Goal: Transaction & Acquisition: Obtain resource

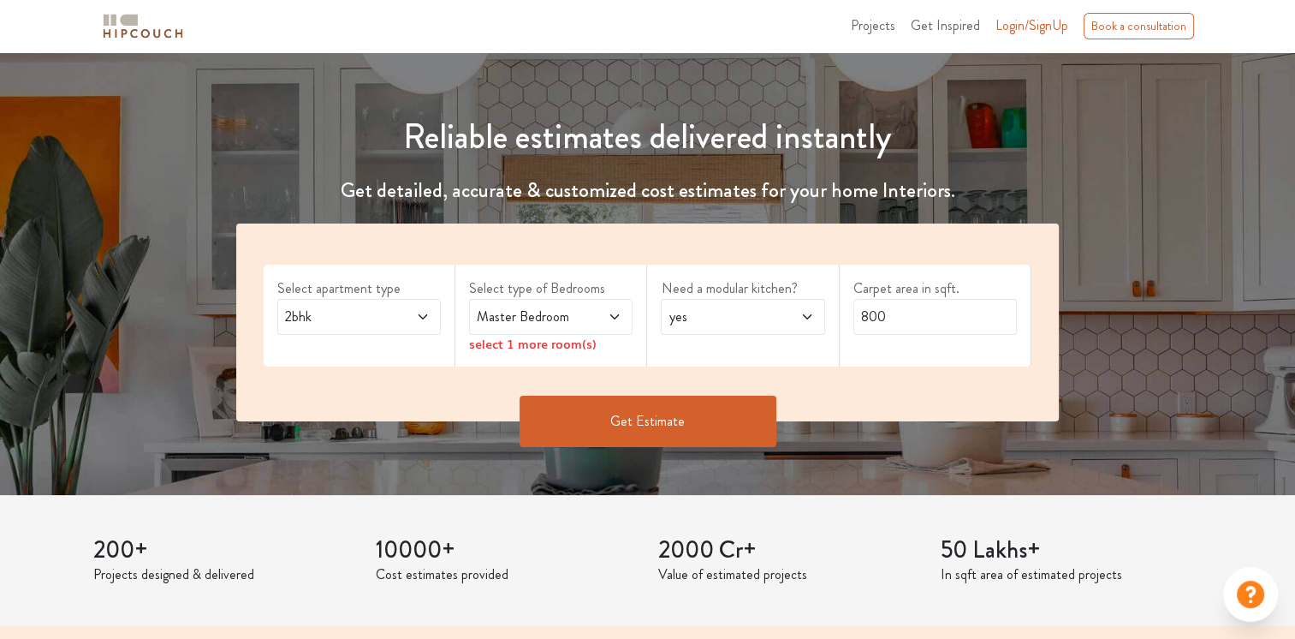
scroll to position [171, 0]
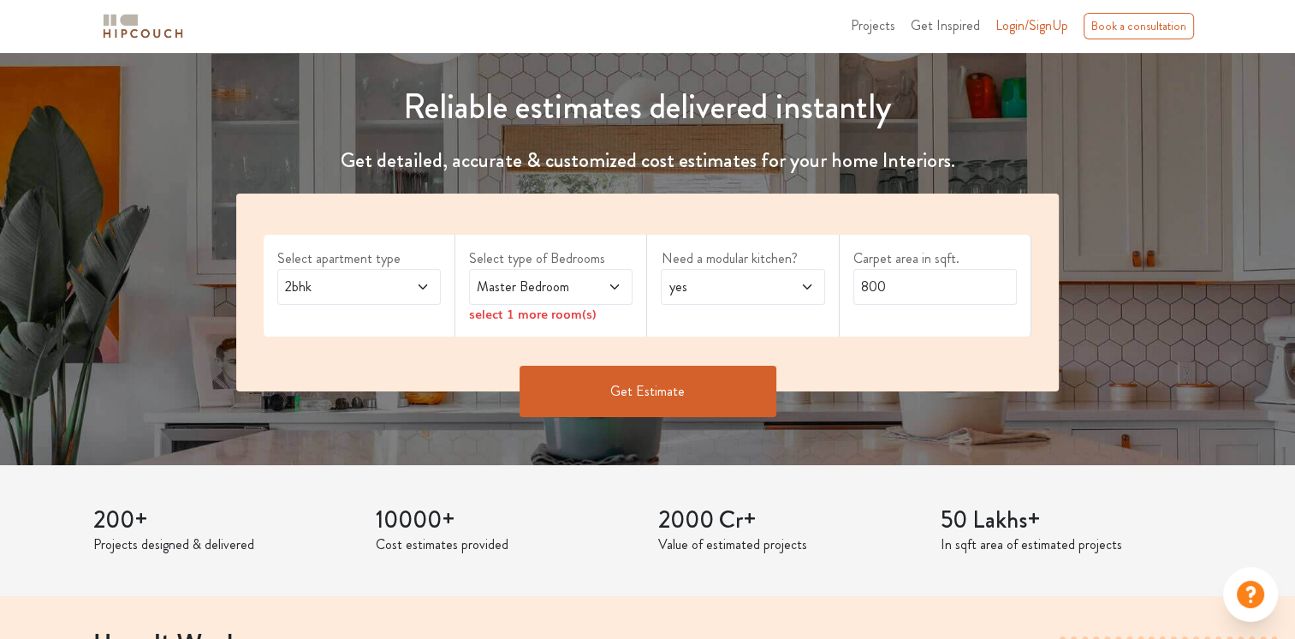
click at [629, 283] on div "Master Bedroom" at bounding box center [551, 287] width 164 height 36
click at [622, 285] on div "Master Bedroom" at bounding box center [551, 287] width 164 height 36
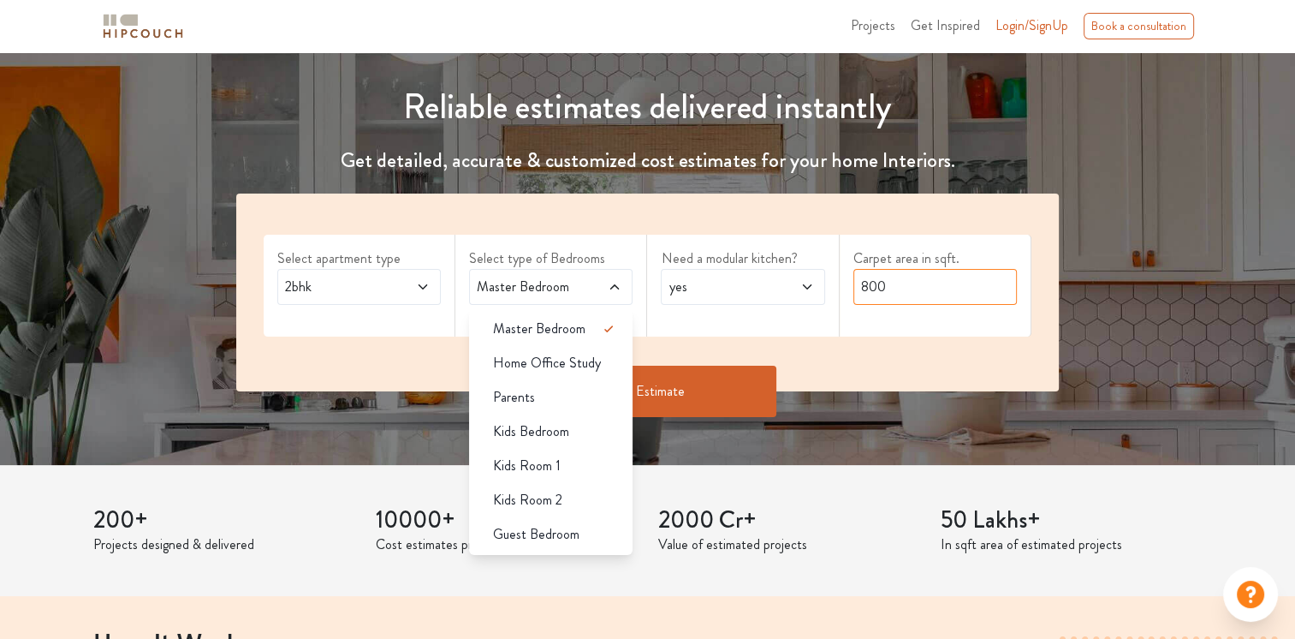
click at [896, 289] on input "800" at bounding box center [935, 287] width 164 height 36
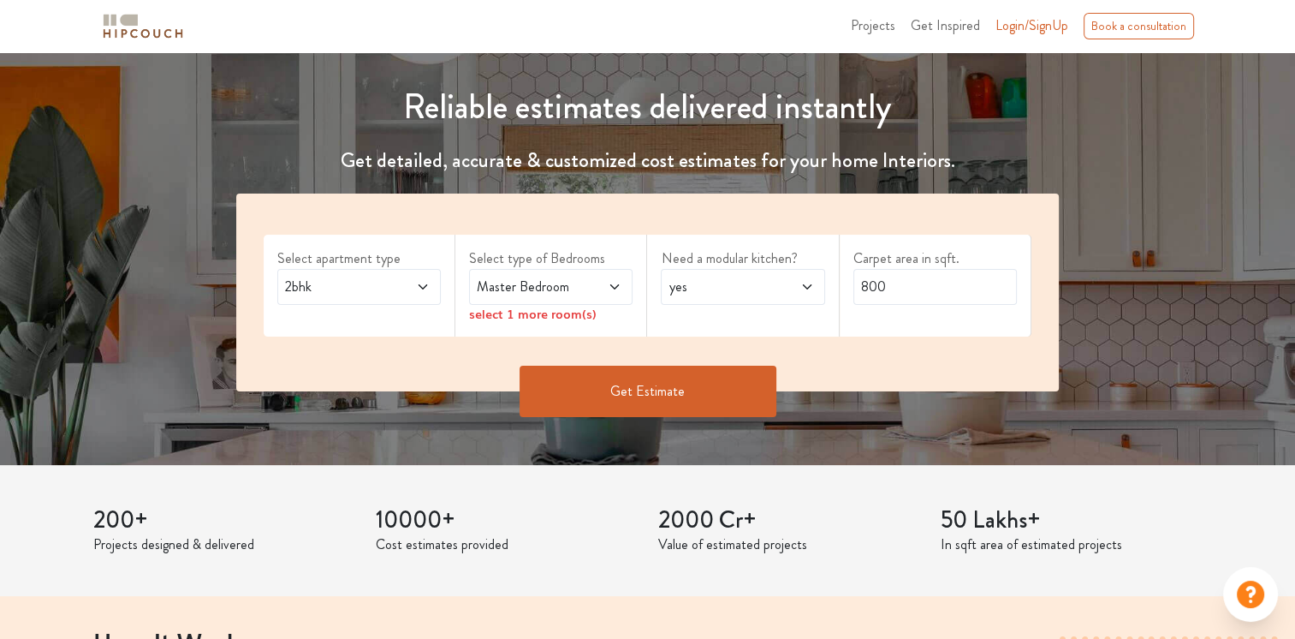
click at [649, 379] on button "Get Estimate" at bounding box center [648, 391] width 257 height 51
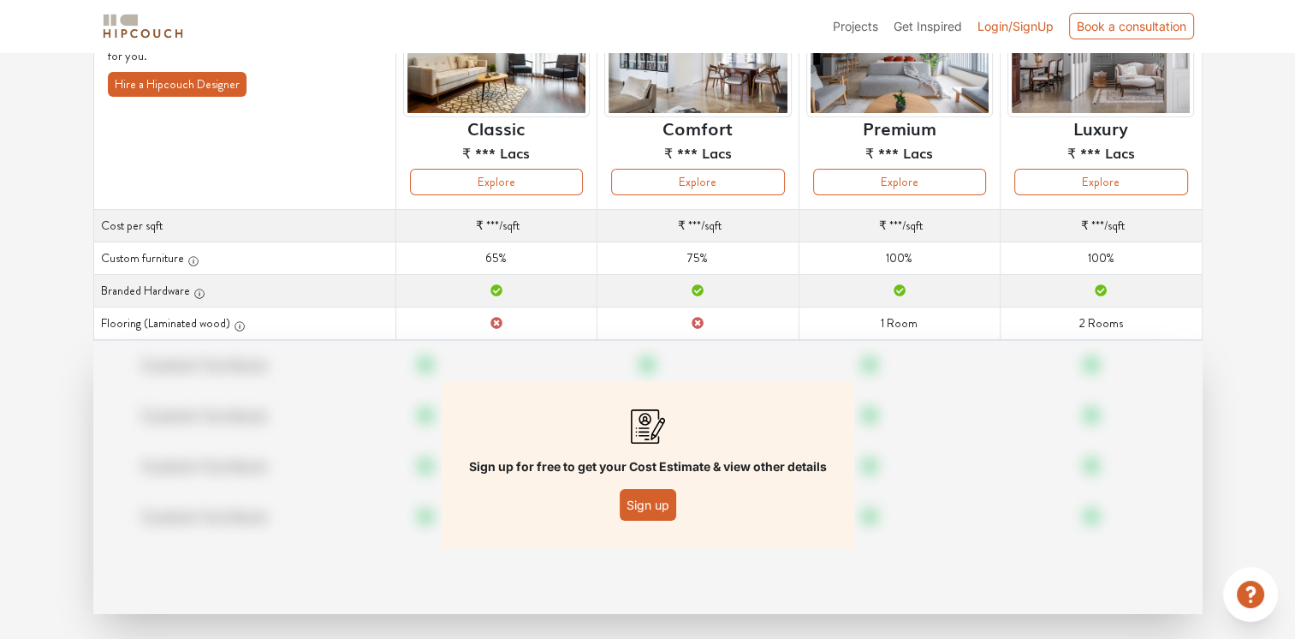
scroll to position [202, 0]
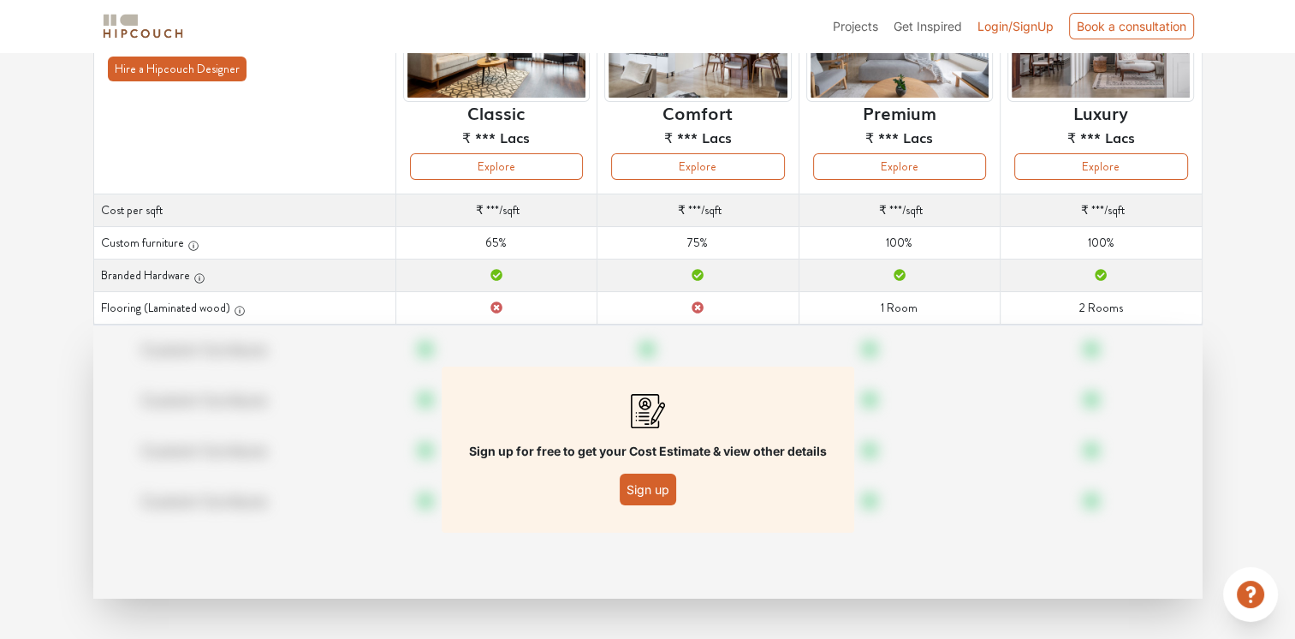
click at [1228, 238] on div "Options Summary Details Speak to a Hipcouch Designer Curated Just For You! We'v…" at bounding box center [647, 245] width 1295 height 790
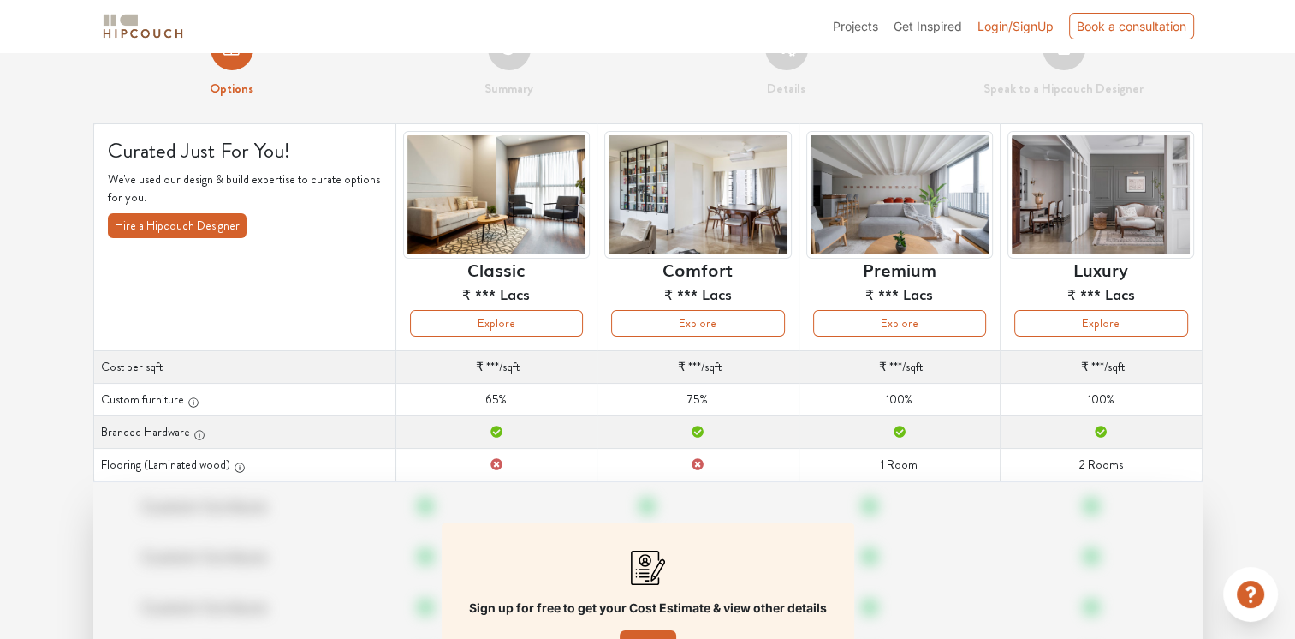
scroll to position [0, 0]
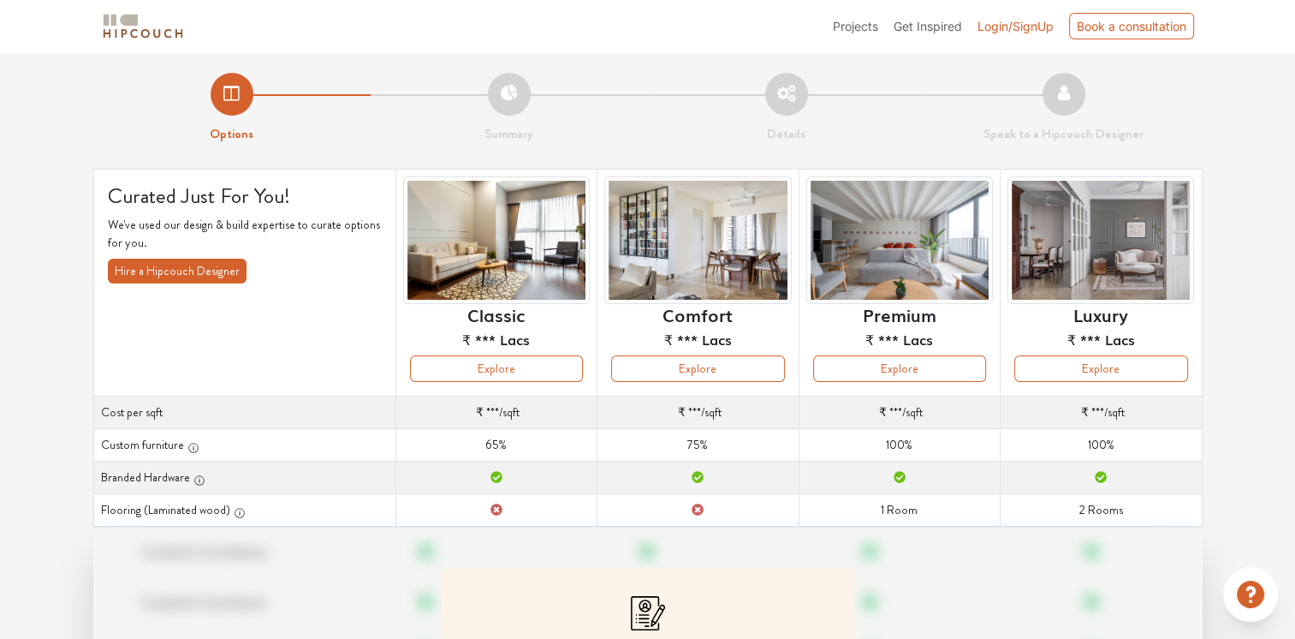
click at [855, 27] on span "Projects" at bounding box center [855, 26] width 45 height 15
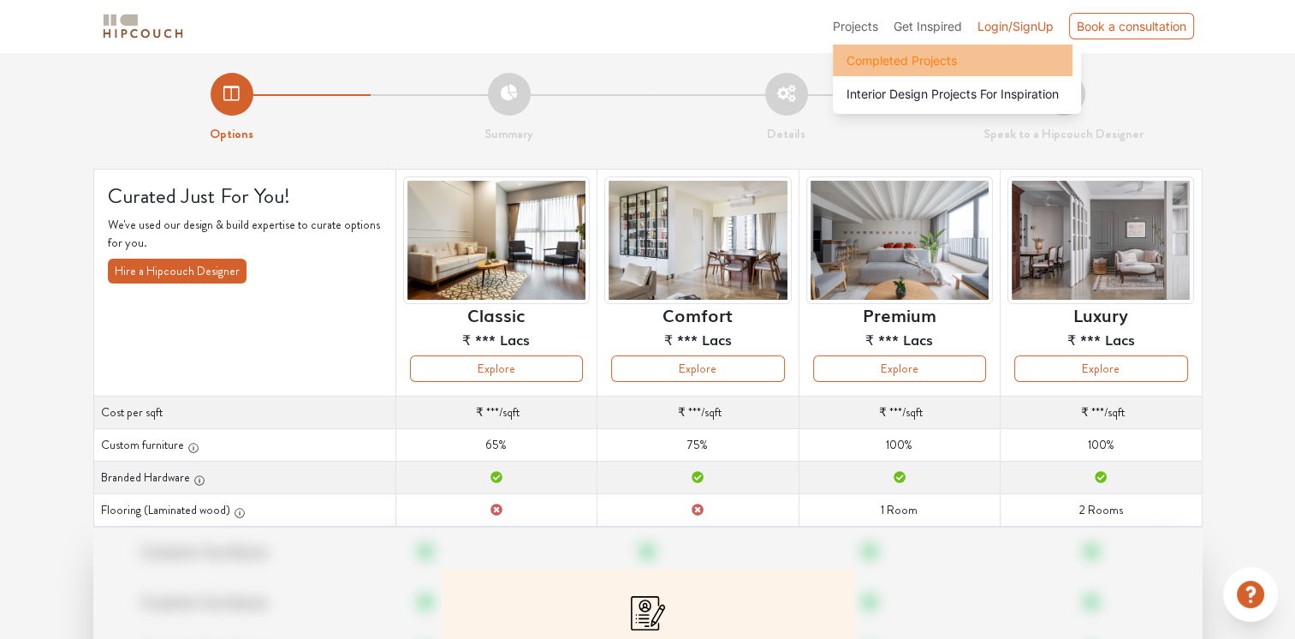
click at [894, 53] on span "Completed Projects" at bounding box center [902, 60] width 110 height 18
